Goal: Task Accomplishment & Management: Manage account settings

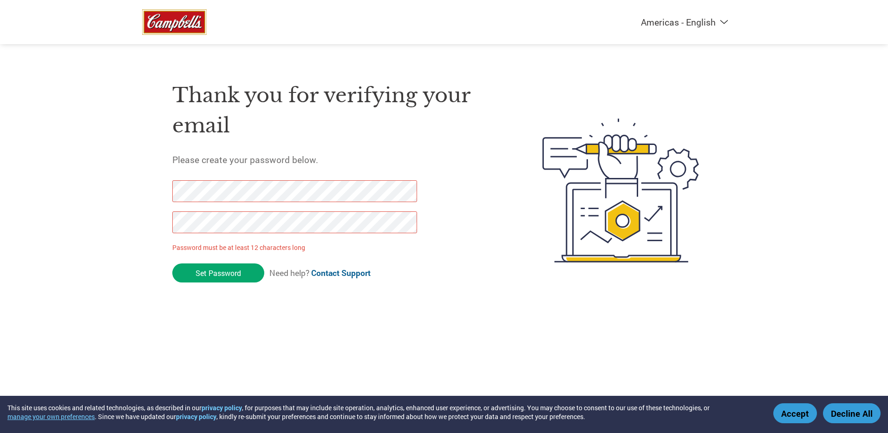
drag, startPoint x: 235, startPoint y: 276, endPoint x: 121, endPoint y: 178, distance: 150.3
click at [121, 178] on div "Americas - English Américas - Español [GEOGRAPHIC_DATA] - Português Amériques -…" at bounding box center [444, 153] width 888 height 306
click at [91, 184] on div "Americas - English Américas - Español [GEOGRAPHIC_DATA] - Português Amériques -…" at bounding box center [444, 153] width 888 height 306
click at [222, 267] on input "Set Password" at bounding box center [218, 272] width 92 height 19
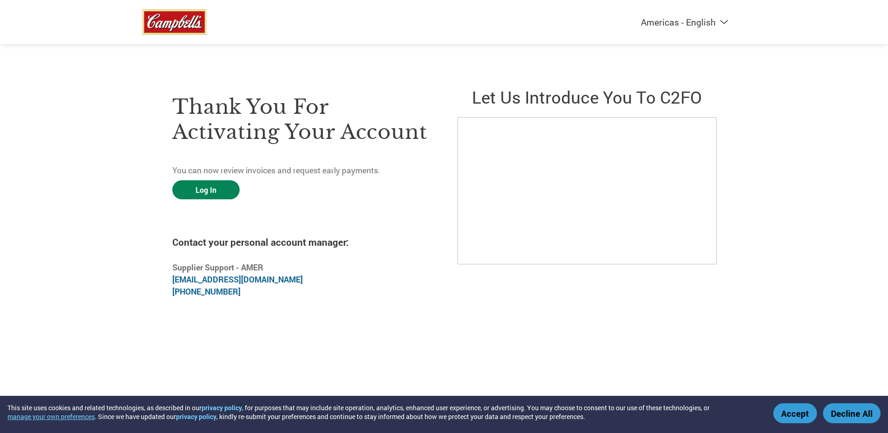
click at [204, 193] on link "Log In" at bounding box center [205, 189] width 67 height 19
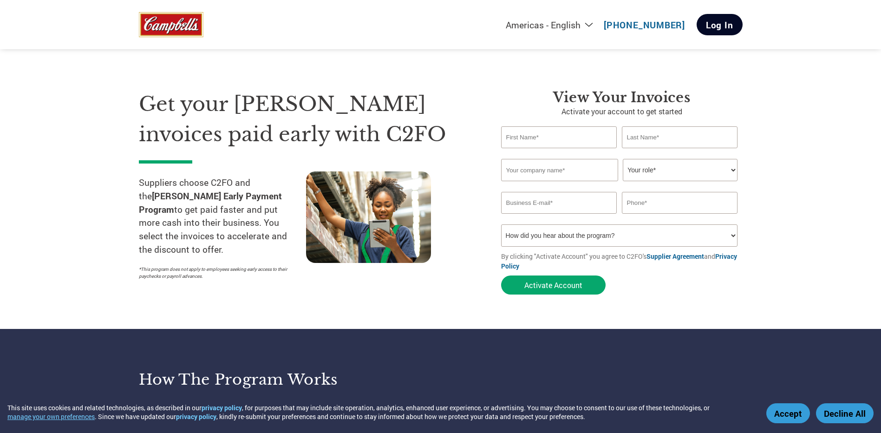
click at [713, 28] on link "Log In" at bounding box center [720, 24] width 46 height 21
